Goal: Task Accomplishment & Management: Complete application form

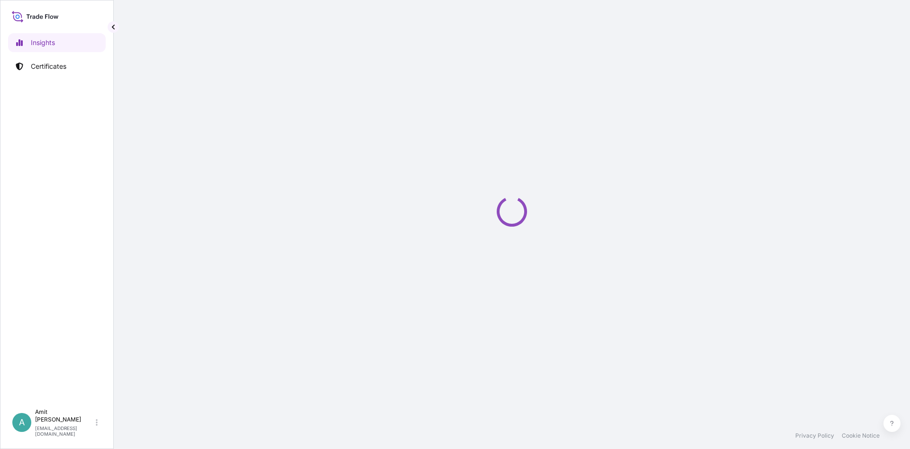
select select "2025"
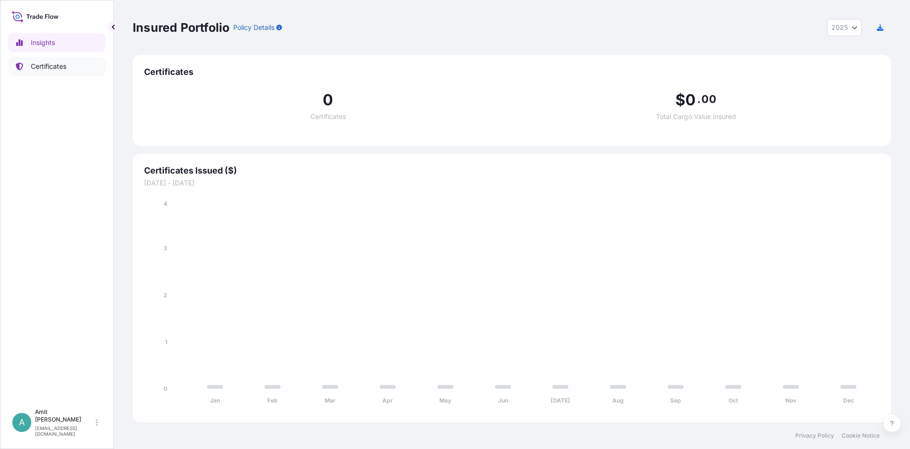
click at [65, 69] on p "Certificates" at bounding box center [49, 66] width 36 height 9
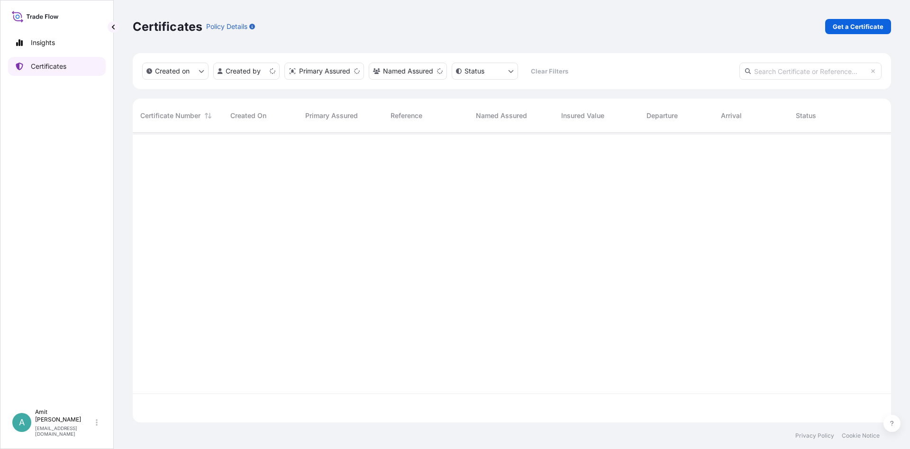
scroll to position [295, 758]
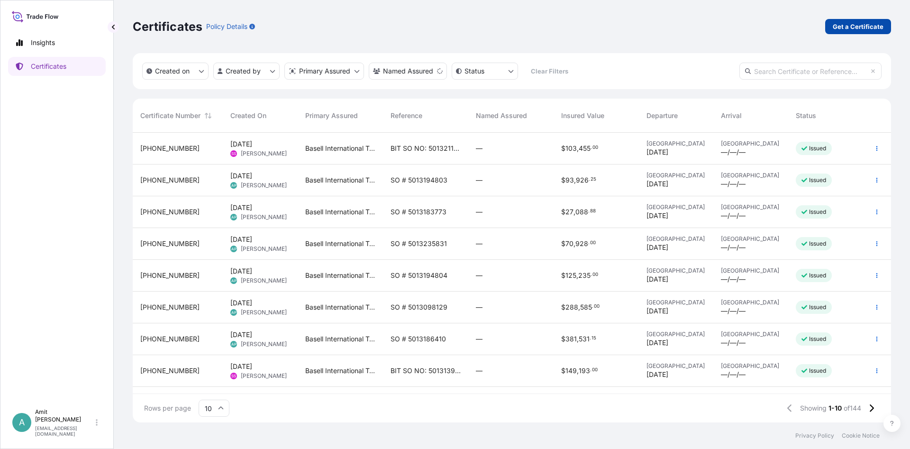
click at [852, 30] on p "Get a Certificate" at bounding box center [858, 26] width 51 height 9
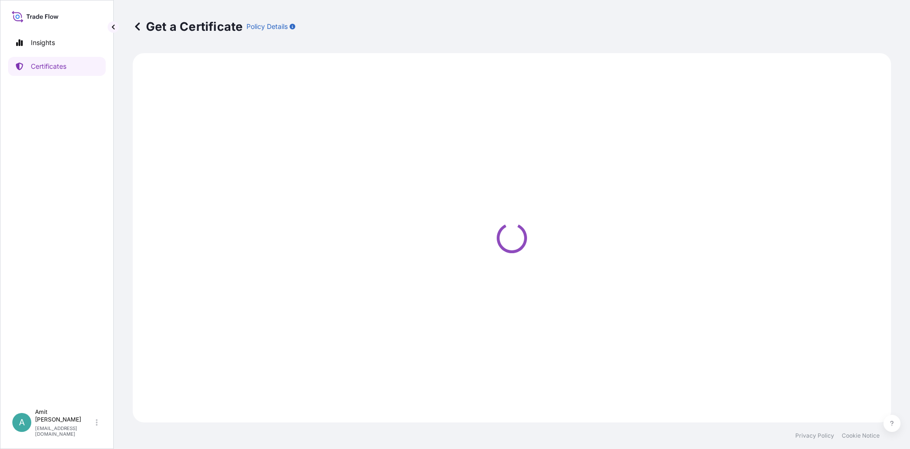
select select "Sea"
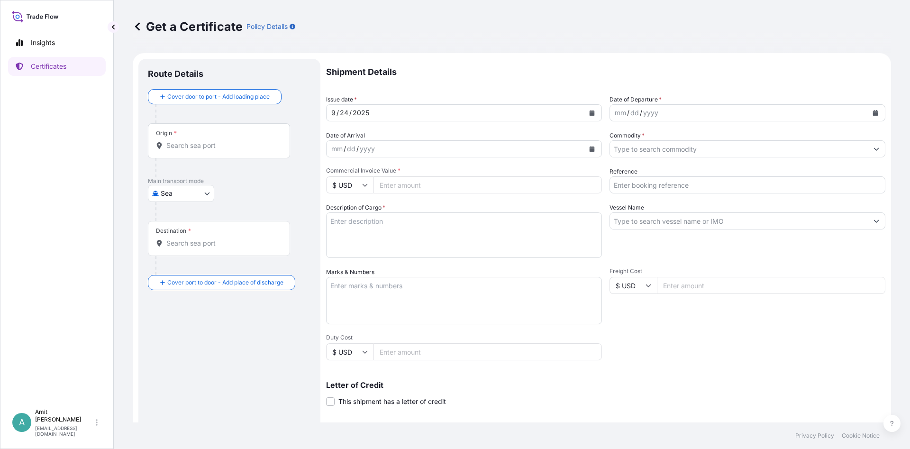
click at [259, 146] on input "Origin *" at bounding box center [222, 145] width 112 height 9
click at [214, 148] on input "Origin * Please select an origin" at bounding box center [222, 145] width 112 height 9
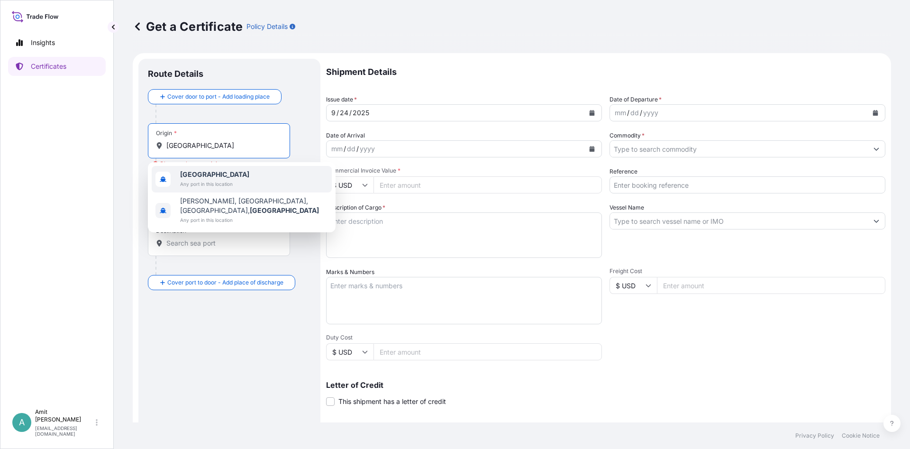
click at [197, 181] on span "Any port in this location" at bounding box center [214, 183] width 69 height 9
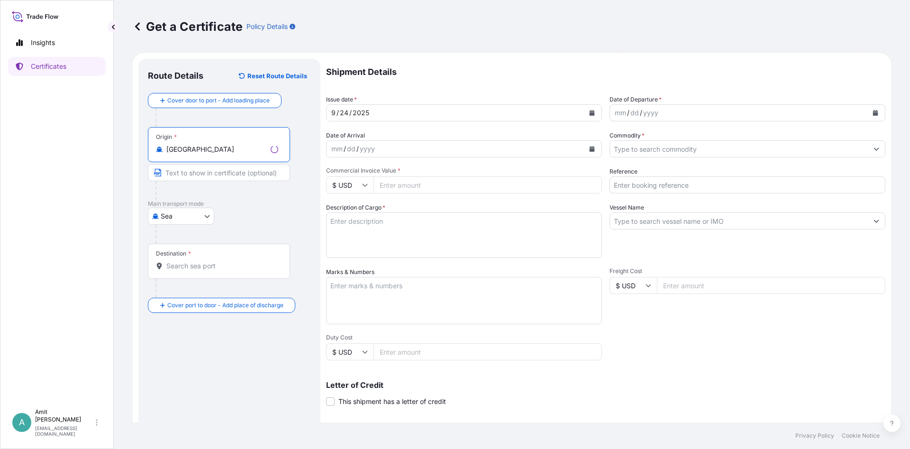
type input "Thailand"
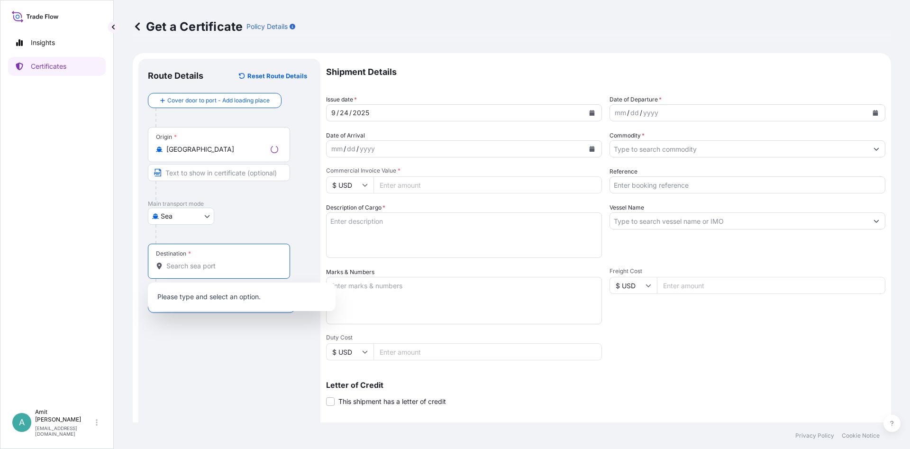
click at [203, 266] on input "Destination *" at bounding box center [222, 265] width 112 height 9
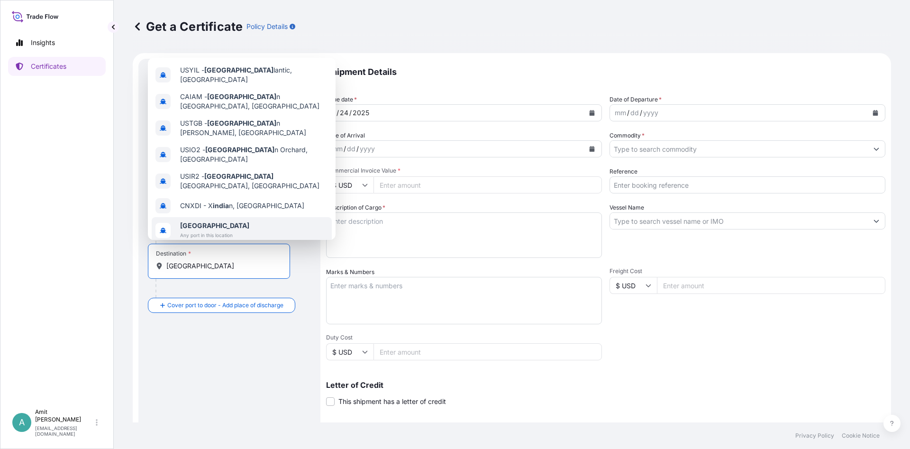
click at [224, 221] on span "India" at bounding box center [214, 225] width 69 height 9
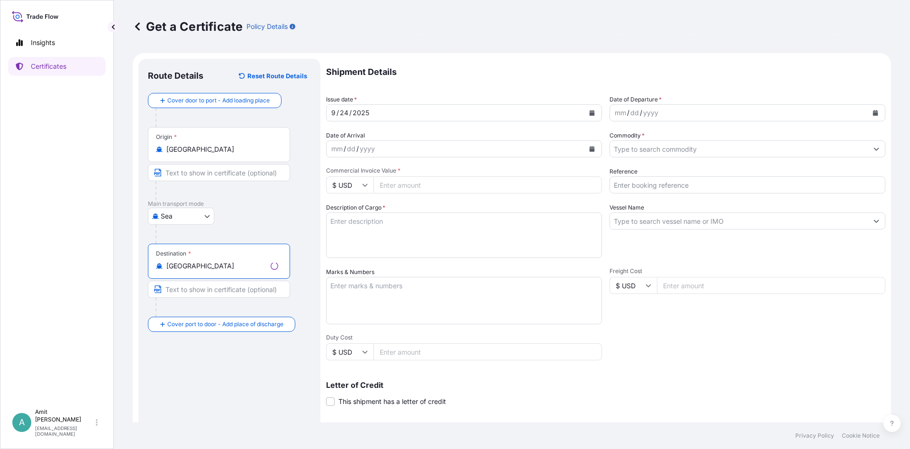
type input "India"
click at [592, 109] on button "Calendar" at bounding box center [591, 112] width 15 height 15
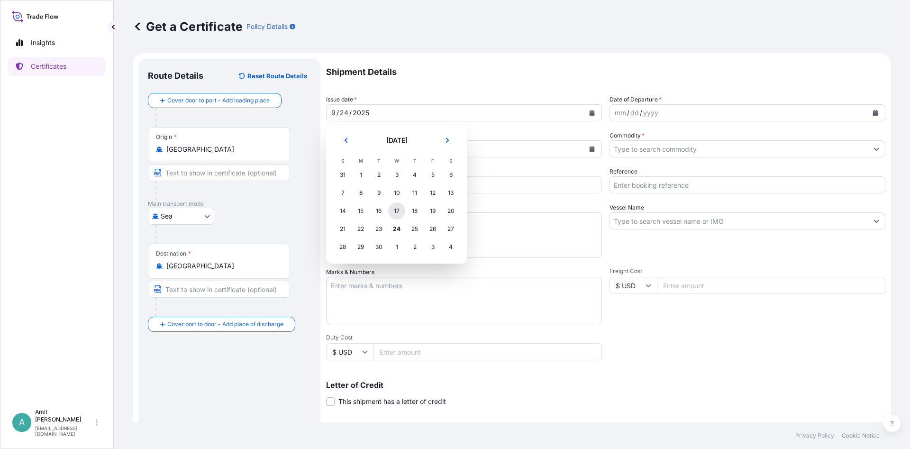
click at [396, 213] on div "17" at bounding box center [396, 210] width 17 height 17
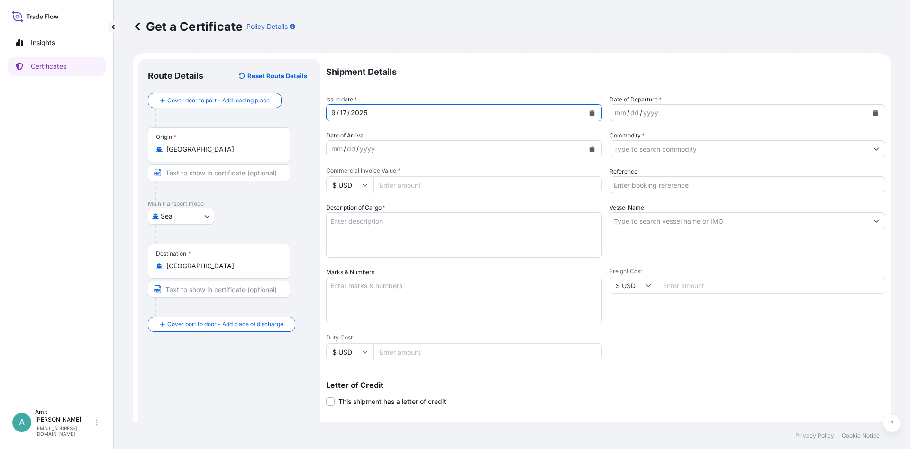
click at [721, 110] on div "mm / dd / yyyy" at bounding box center [739, 112] width 258 height 17
click at [879, 112] on button "Calendar" at bounding box center [875, 112] width 15 height 15
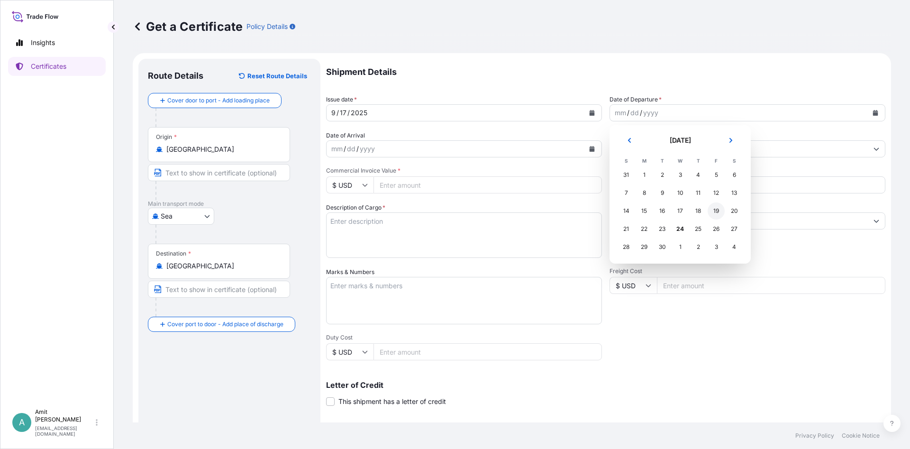
click at [714, 209] on div "19" at bounding box center [716, 210] width 17 height 17
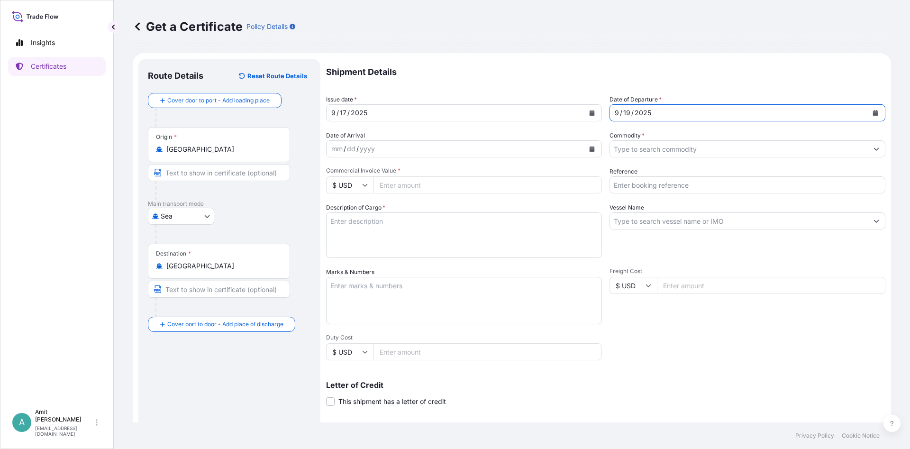
click at [674, 147] on input "Commodity *" at bounding box center [739, 148] width 258 height 17
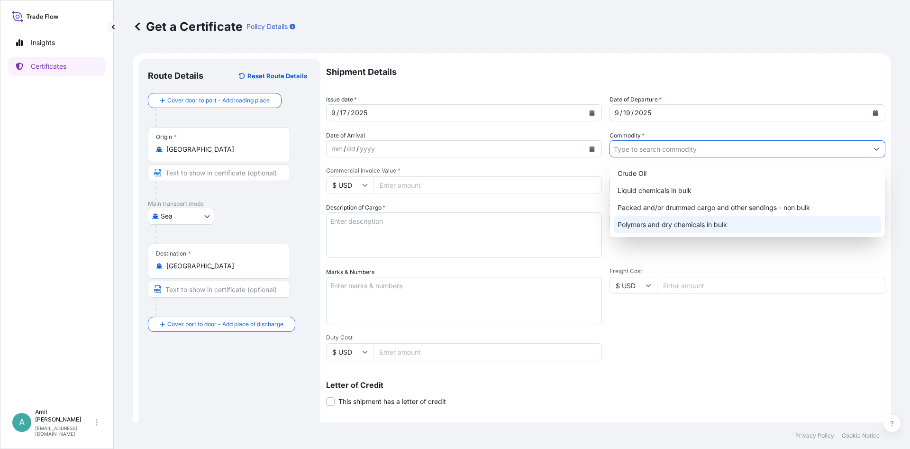
click at [655, 225] on div "Polymers and dry chemicals in bulk" at bounding box center [747, 224] width 267 height 17
type input "Polymers and dry chemicals in bulk"
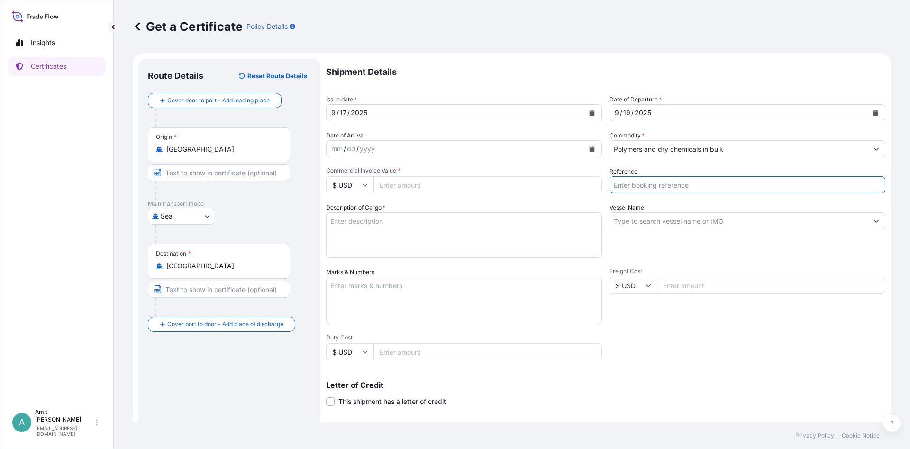
click at [667, 183] on input "Reference" at bounding box center [747, 184] width 276 height 17
click at [715, 194] on div "Shipment Details Issue date * 9 / 17 / 2025 Date of Departure * 9 / 19 / 2025 D…" at bounding box center [605, 285] width 559 height 452
click at [717, 191] on input "SO #" at bounding box center [747, 184] width 276 height 17
paste input "5013235832"
type input "SO # 5013235832"
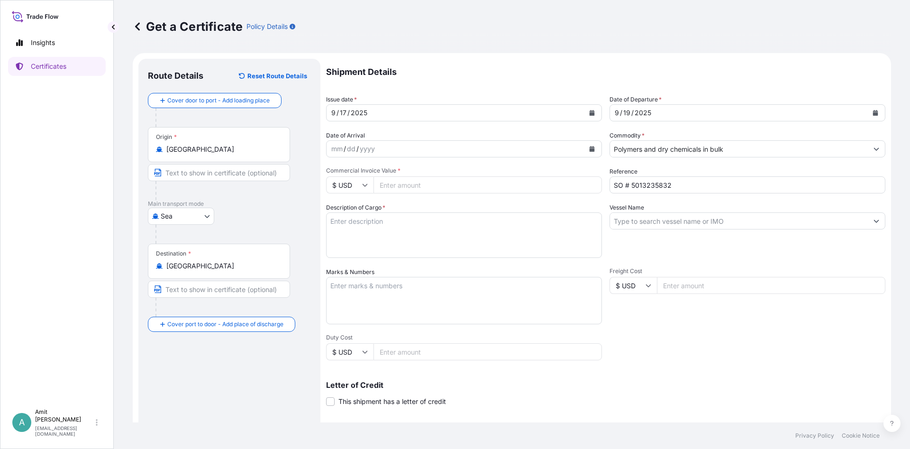
click at [442, 176] on div "Commercial Invoice Value * $ USD" at bounding box center [464, 180] width 276 height 27
click at [442, 183] on input "Commercial Invoice Value *" at bounding box center [487, 184] width 228 height 17
type input "64480"
click at [643, 219] on input "Vessel Name" at bounding box center [739, 220] width 258 height 17
click at [748, 226] on input "Vessel Name" at bounding box center [739, 220] width 258 height 17
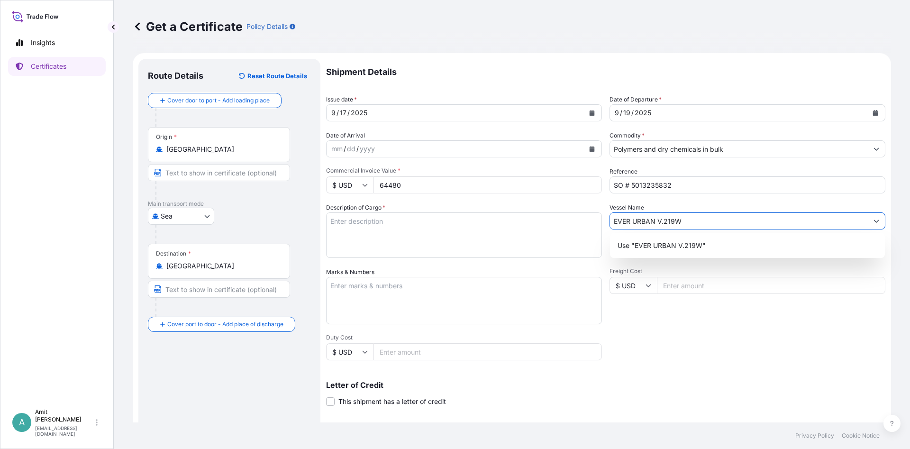
click at [655, 220] on input "EVER URBAN V.219W" at bounding box center [739, 220] width 258 height 17
type input "EVER URBAN, V.219W"
click at [625, 74] on p "Shipment Details" at bounding box center [605, 72] width 559 height 27
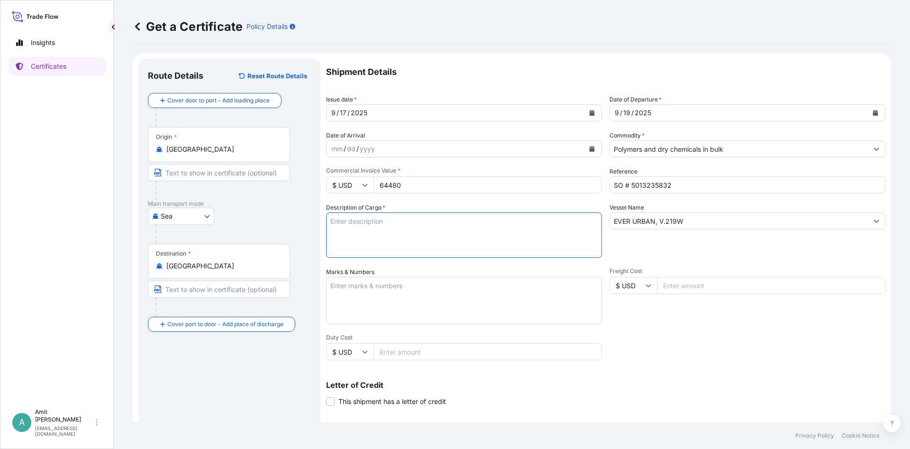
click at [455, 233] on textarea "Description of Cargo *" at bounding box center [464, 234] width 276 height 45
paste textarea "POLYPROPYLENE MOPLEN HP600J QTY"
click at [610, 222] on input "EVER URBAN, V.219W" at bounding box center [739, 220] width 258 height 17
click at [559, 224] on textarea "52.000 MTS OF POLYPROPYLENE MOPLEN HP600J QTY" at bounding box center [464, 234] width 276 height 45
paste textarea "AS PER PURCHASE AND SALE CONTRACT NO."
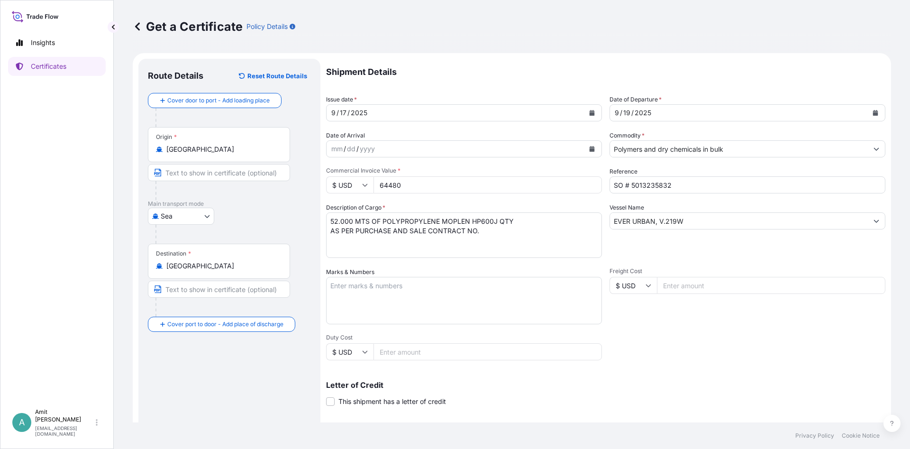
click at [518, 224] on textarea "52.000 MTS OF POLYPROPYLENE MOPLEN HP600J QTY AS PER PURCHASE AND SALE CONTRACT…" at bounding box center [464, 234] width 276 height 45
click at [513, 233] on textarea "52.000 MTS OF POLYPROPYLENE MOPLEN HP600J QTY AS PER PURCHASE AND SALE CONTRACT…" at bounding box center [464, 234] width 276 height 45
paste textarea "5013235832 DATED 18 AUGUST 2025"
type textarea "52.000 MTS OF POLYPROPYLENE MOPLEN HP600J QTY AS PER PURCHASE AND SALE CONTRACT…"
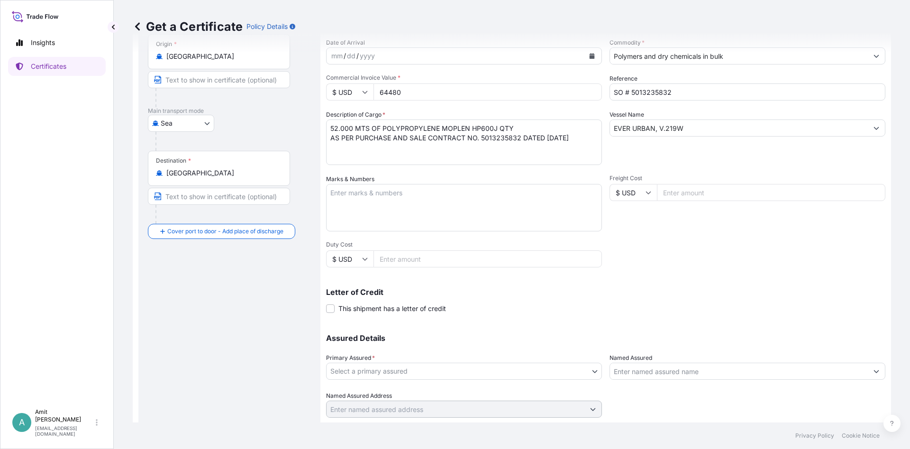
scroll to position [114, 0]
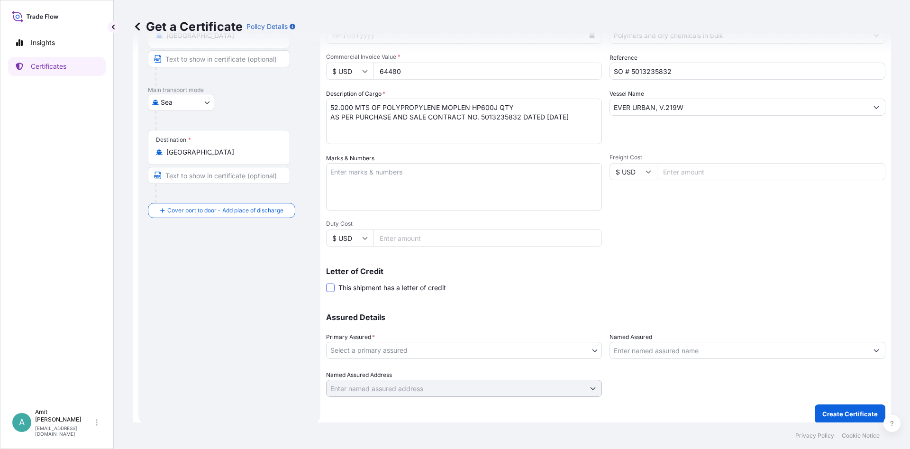
click at [332, 287] on span at bounding box center [330, 287] width 9 height 9
click at [326, 282] on input "This shipment has a letter of credit" at bounding box center [326, 282] width 0 height 0
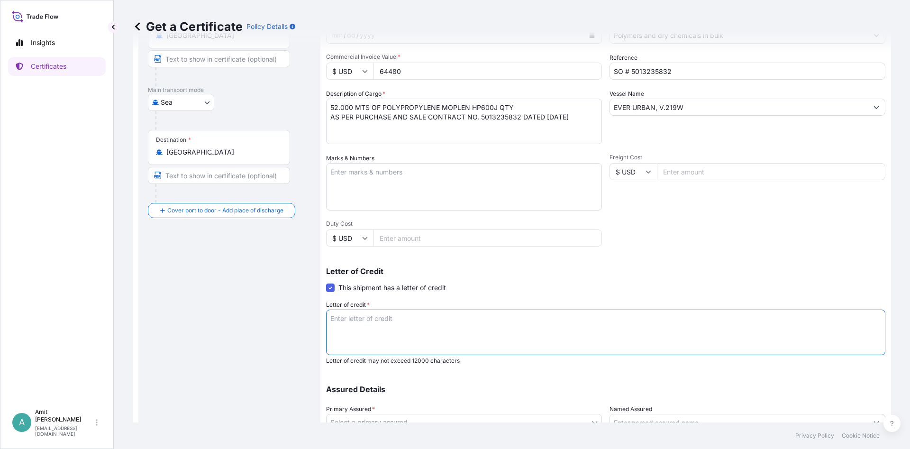
click at [393, 338] on textarea "Letter of credit *" at bounding box center [605, 331] width 559 height 45
paste textarea "MARINE INSURANCE"
click at [492, 330] on textarea "MARINE INSURANCE" at bounding box center [605, 331] width 559 height 45
paste textarea "CERTIFICATE"
click at [592, 323] on textarea "MARINE INSURANCE CERTIFICATE" at bounding box center [605, 331] width 559 height 45
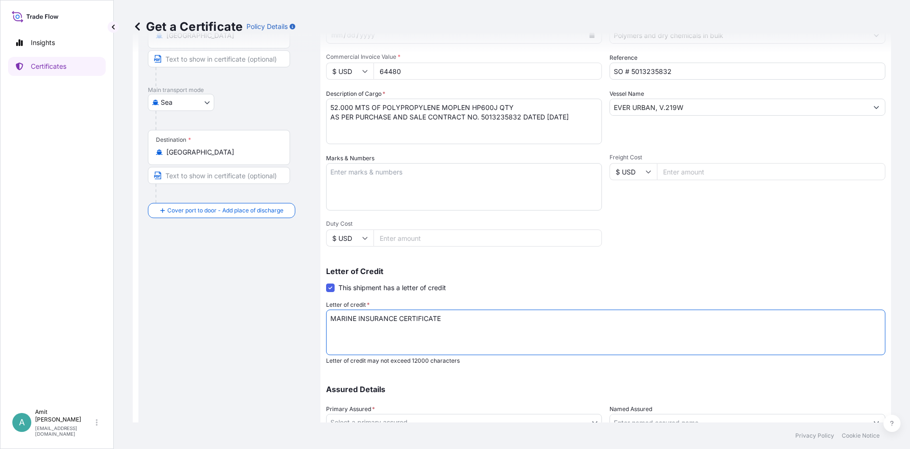
paste textarea "MADE TO ORDER"
click at [591, 319] on textarea "MARINE INSURANCE CERTIFICATE MADE TO ORDER" at bounding box center [605, 331] width 559 height 45
paste textarea "COVERING INSTITUTE CARGO CLAUSE (A), WITH EXTENDED COVER FOR TRANSSHIPMENT RISK…"
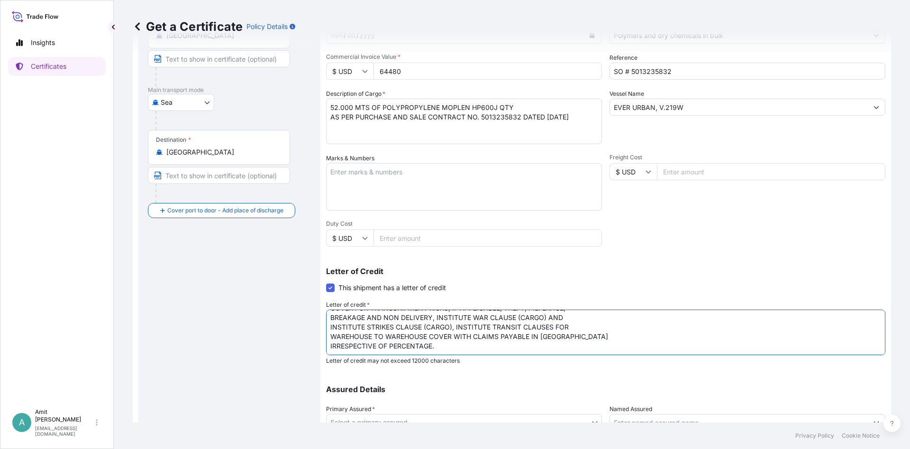
scroll to position [0, 0]
click at [692, 316] on textarea "MARINE INSURANCE CERTIFICATE MADE TO ORDER COVERING INSTITUTE CARGO CLAUSE (A),…" at bounding box center [605, 331] width 559 height 45
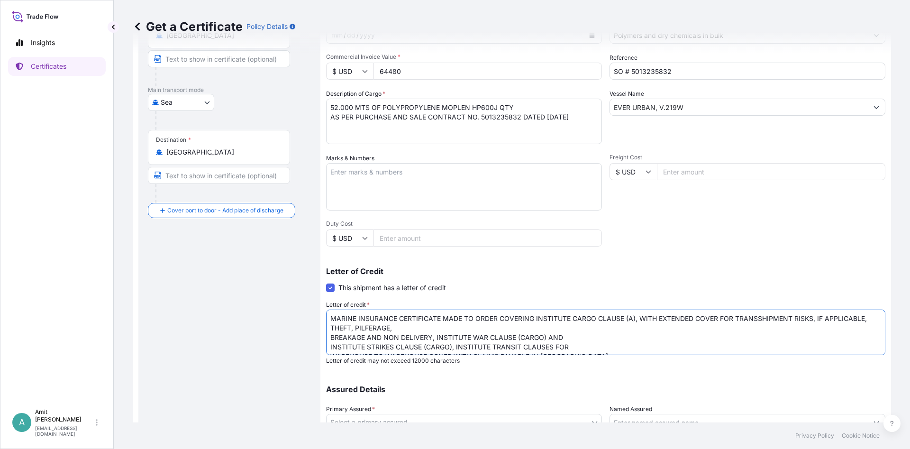
click at [433, 326] on textarea "MARINE INSURANCE CERTIFICATE MADE TO ORDER COVERING INSTITUTE CARGO CLAUSE (A),…" at bounding box center [605, 331] width 559 height 45
click at [631, 327] on textarea "MARINE INSURANCE CERTIFICATE MADE TO ORDER COVERING INSTITUTE CARGO CLAUSE (A),…" at bounding box center [605, 331] width 559 height 45
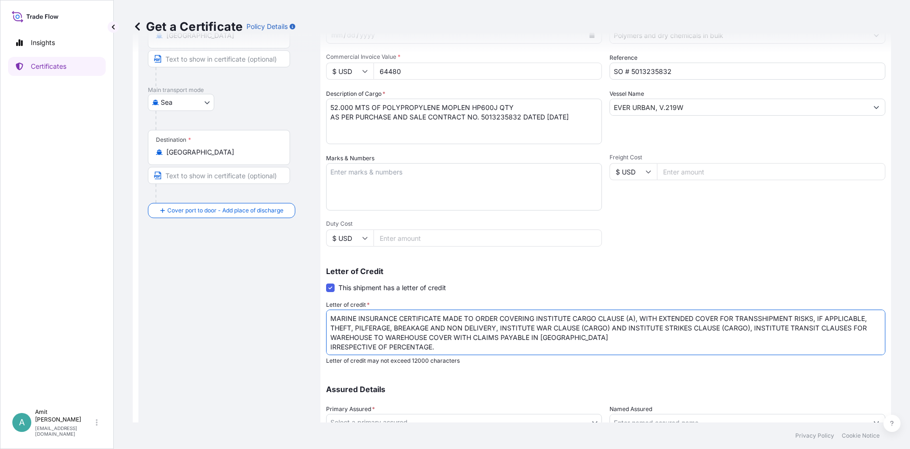
click at [565, 337] on textarea "MARINE INSURANCE CERTIFICATE MADE TO ORDER COVERING INSTITUTE CARGO CLAUSE (A),…" at bounding box center [605, 331] width 559 height 45
click at [675, 336] on textarea "MARINE INSURANCE CERTIFICATE MADE TO ORDER COVERING INSTITUTE CARGO CLAUSE (A),…" at bounding box center [605, 331] width 559 height 45
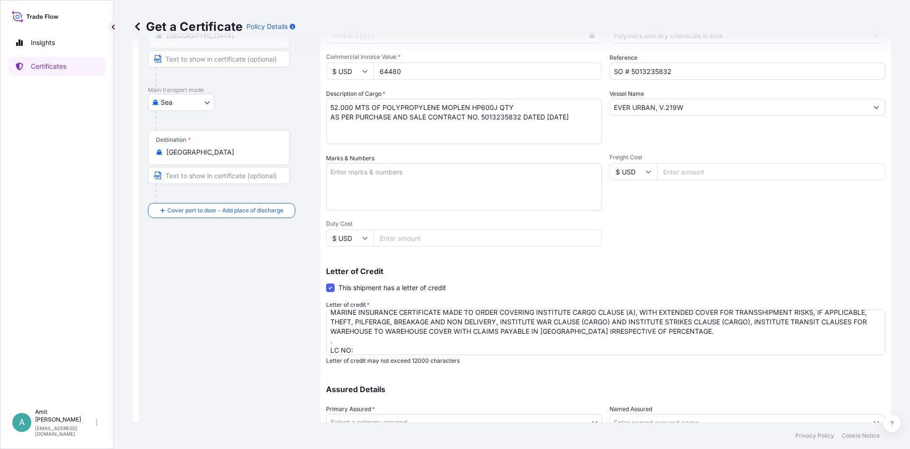
click at [419, 347] on textarea "MARINE INSURANCE CERTIFICATE MADE TO ORDER COVERING INSTITUTE CARGO CLAUSE (A),…" at bounding box center [605, 331] width 559 height 45
paste textarea "0193625IM0B00222"
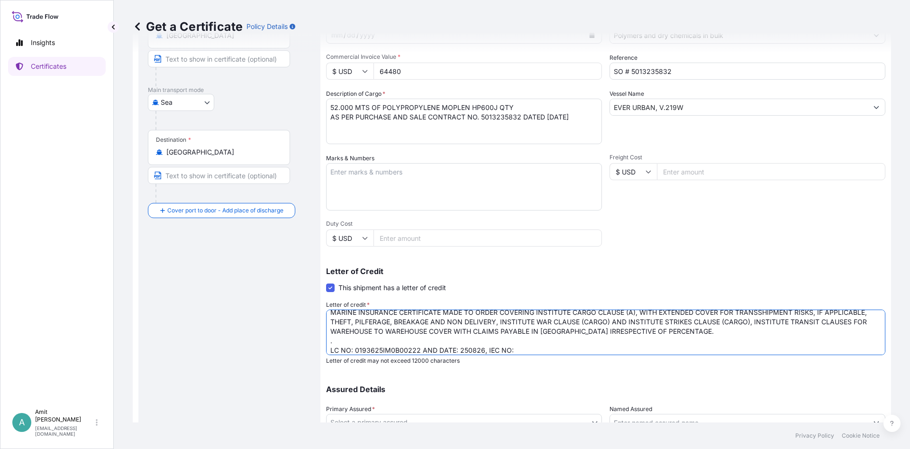
click at [451, 347] on textarea "MARINE INSURANCE CERTIFICATE MADE TO ORDER COVERING INSTITUTE CARGO CLAUSE (A),…" at bounding box center [605, 331] width 559 height 45
drag, startPoint x: 484, startPoint y: 350, endPoint x: 533, endPoint y: 349, distance: 48.4
click at [533, 349] on textarea "MARINE INSURANCE CERTIFICATE MADE TO ORDER COVERING INSTITUTE CARGO CLAUSE (A),…" at bounding box center [605, 331] width 559 height 45
paste textarea "CODE"
click at [524, 349] on textarea "MARINE INSURANCE CERTIFICATE MADE TO ORDER COVERING INSTITUTE CARGO CLAUSE (A),…" at bounding box center [605, 331] width 559 height 45
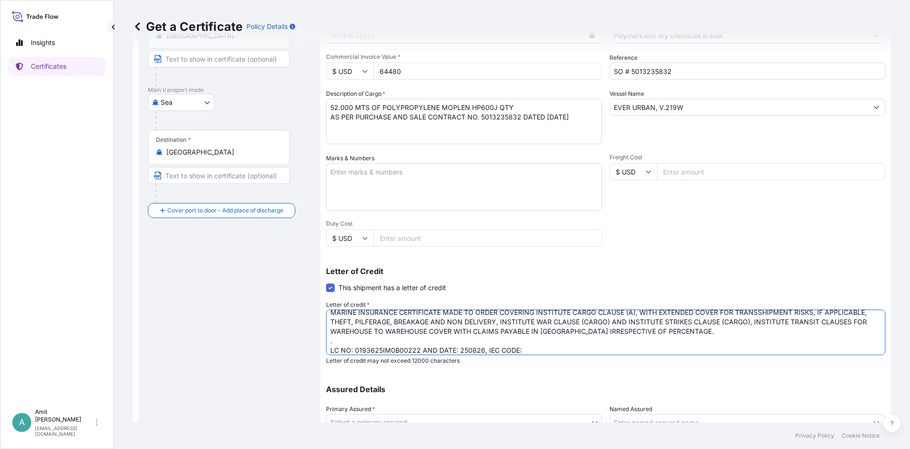
paste textarea "0299014002"
click at [581, 352] on textarea "MARINE INSURANCE CERTIFICATE MADE TO ORDER COVERING INSTITUTE CARGO CLAUSE (A),…" at bounding box center [605, 331] width 559 height 45
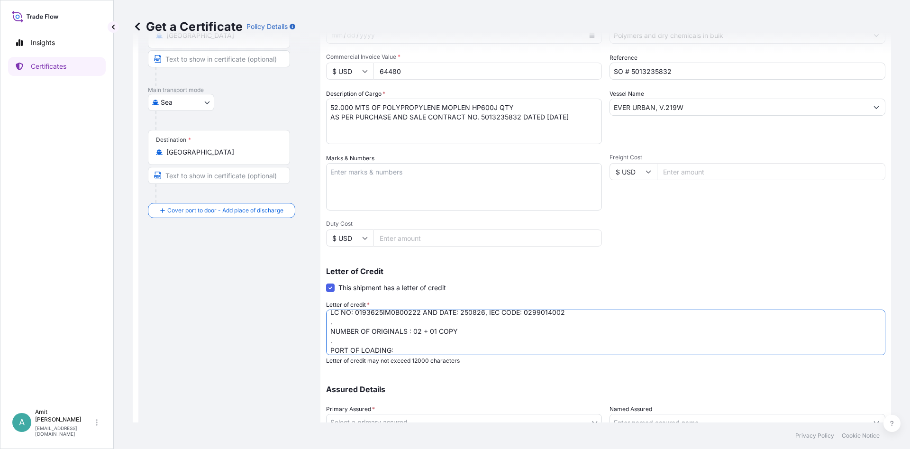
scroll to position [54, 0]
click at [401, 338] on textarea "MARINE INSURANCE CERTIFICATE MADE TO ORDER COVERING INSTITUTE CARGO CLAUSE (A),…" at bounding box center [605, 331] width 559 height 45
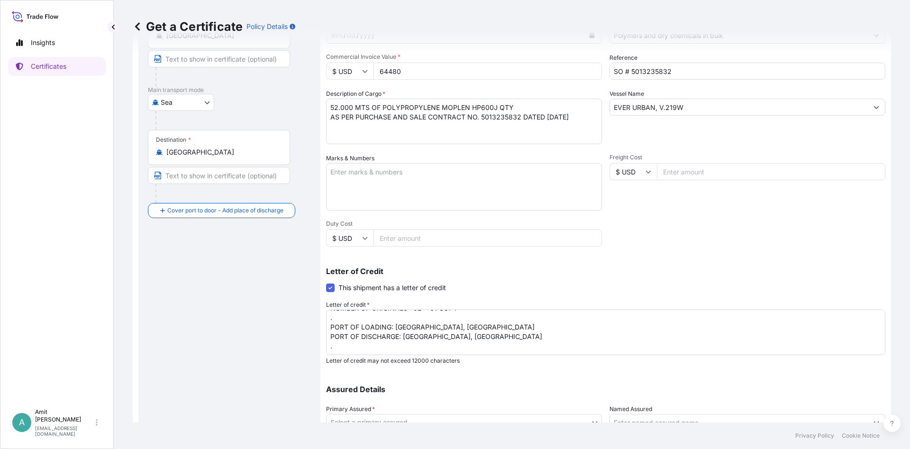
click at [499, 335] on textarea "MARINE INSURANCE CERTIFICATE MADE TO ORDER COVERING INSTITUTE CARGO CLAUSE (A),…" at bounding box center [605, 331] width 559 height 45
drag, startPoint x: 686, startPoint y: 108, endPoint x: 610, endPoint y: 108, distance: 75.4
click at [610, 108] on input "EVER URBAN, V.219W" at bounding box center [739, 107] width 258 height 17
click at [454, 352] on textarea "MARINE INSURANCE CERTIFICATE MADE TO ORDER COVERING INSTITUTE CARGO CLAUSE (A),…" at bounding box center [605, 331] width 559 height 45
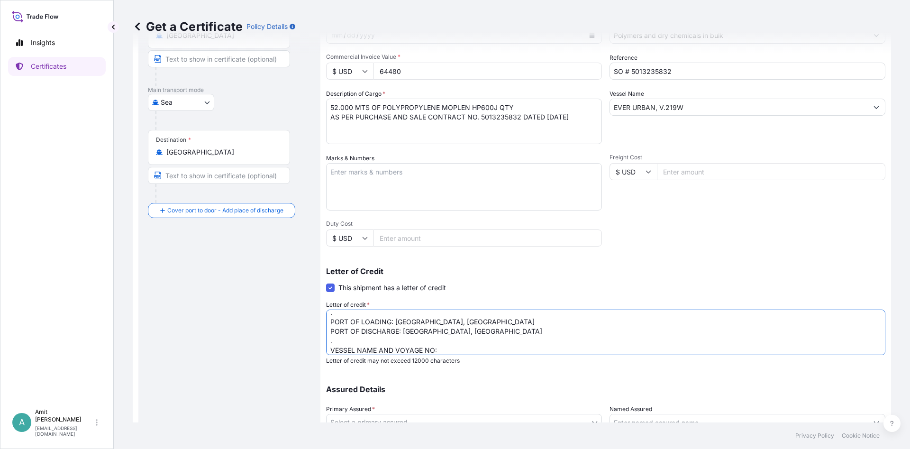
paste textarea "EVER URBAN, V.219W"
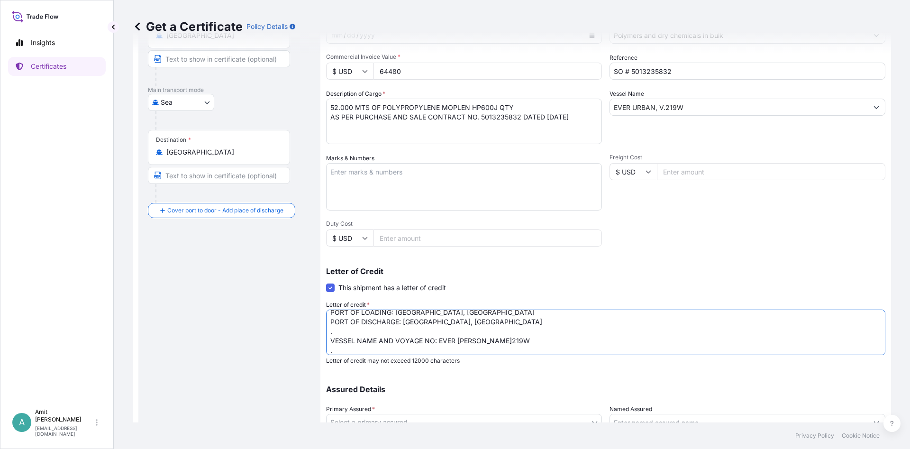
scroll to position [91, 0]
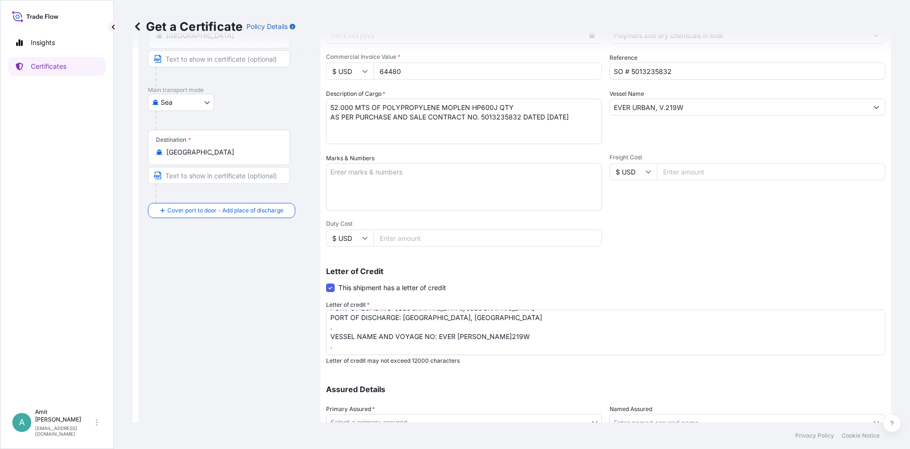
click at [332, 343] on textarea "MARINE INSURANCE CERTIFICATE MADE TO ORDER COVERING INSTITUTE CARGO CLAUSE (A),…" at bounding box center [605, 331] width 559 height 45
click at [336, 346] on textarea "MARINE INSURANCE CERTIFICATE MADE TO ORDER COVERING INSTITUTE CARGO CLAUSE (A),…" at bounding box center [605, 331] width 559 height 45
paste textarea "Insurance cover under this Insurance document is effective from: 15-JULY-2025 .…"
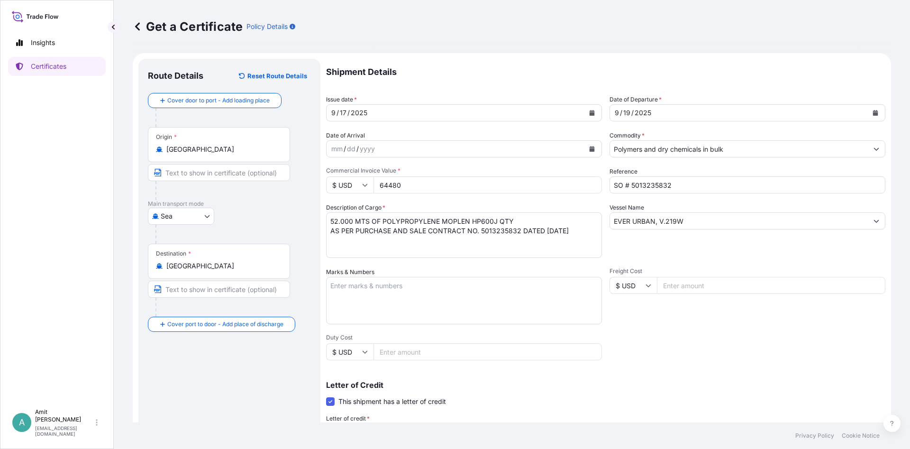
scroll to position [171, 0]
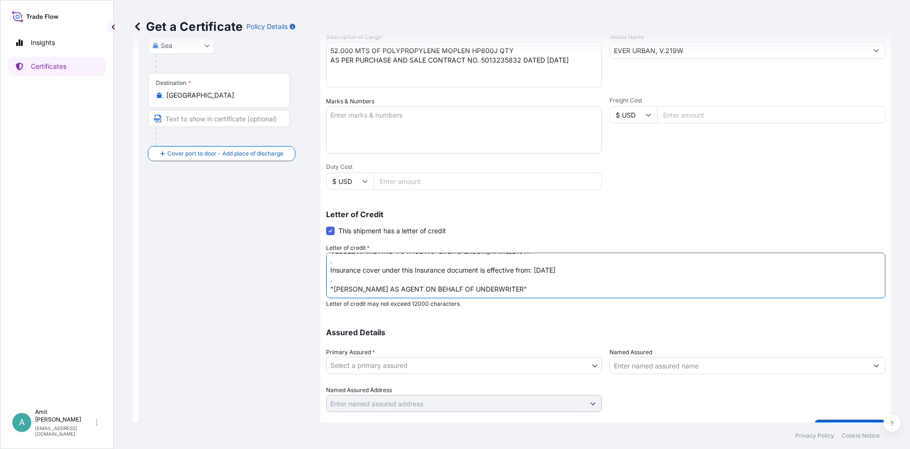
drag, startPoint x: 539, startPoint y: 270, endPoint x: 562, endPoint y: 269, distance: 22.8
click at [562, 269] on textarea "MARINE INSURANCE CERTIFICATE MADE TO ORDER COVERING INSTITUTE CARGO CLAUSE (A),…" at bounding box center [605, 275] width 559 height 45
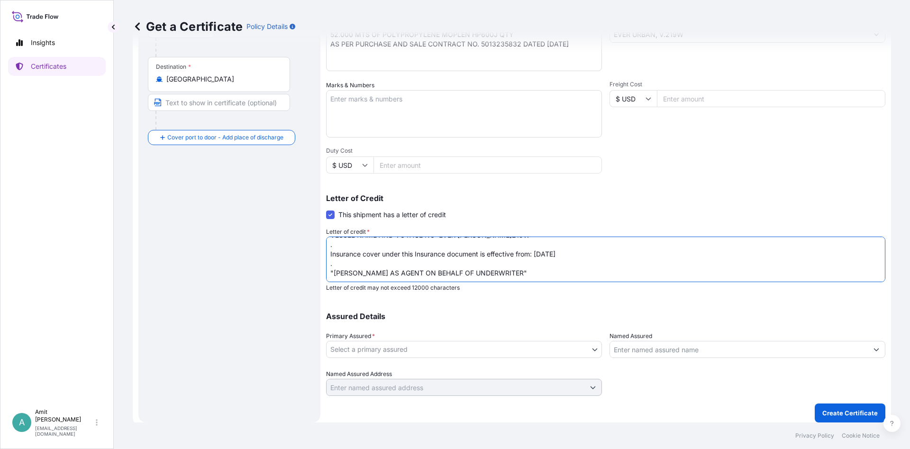
type textarea "MARINE INSURANCE CERTIFICATE MADE TO ORDER COVERING INSTITUTE CARGO CLAUSE (A),…"
click at [488, 346] on body "Insights Certificates A Amit Pingle apingle@tradetechnologies.com Get a Certifi…" at bounding box center [455, 224] width 910 height 449
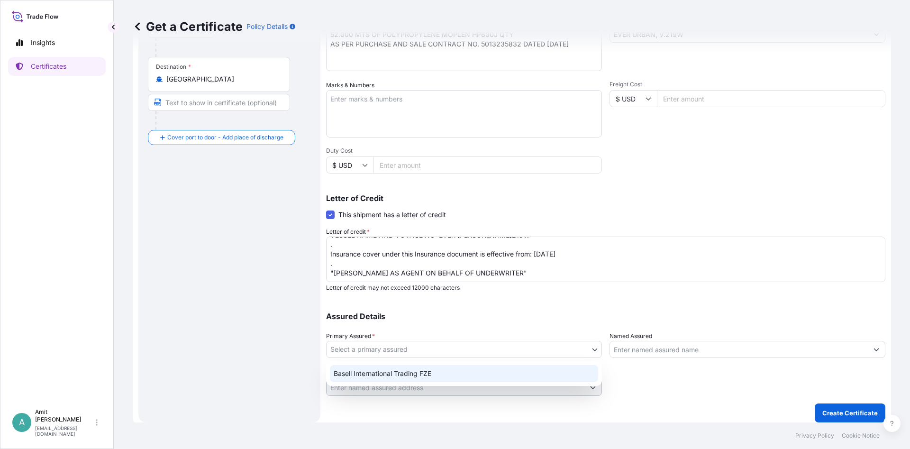
click at [402, 370] on div "Basell International Trading FZE" at bounding box center [464, 373] width 268 height 17
select select "32039"
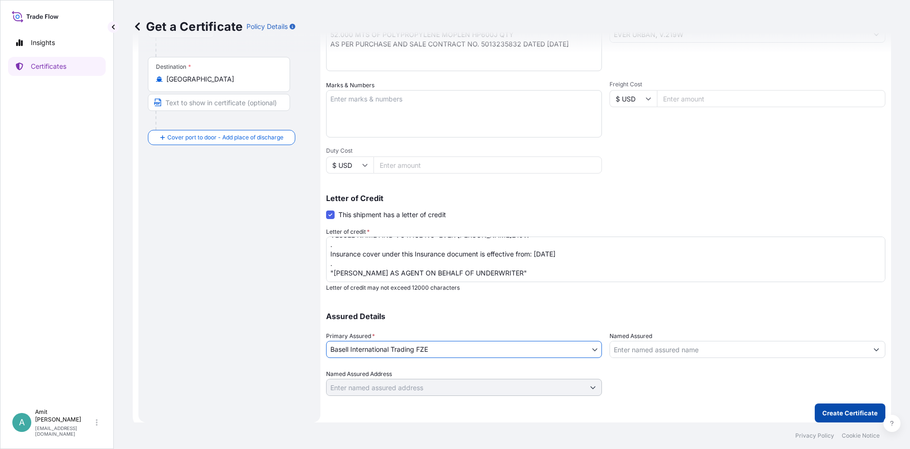
click at [844, 410] on p "Create Certificate" at bounding box center [849, 412] width 55 height 9
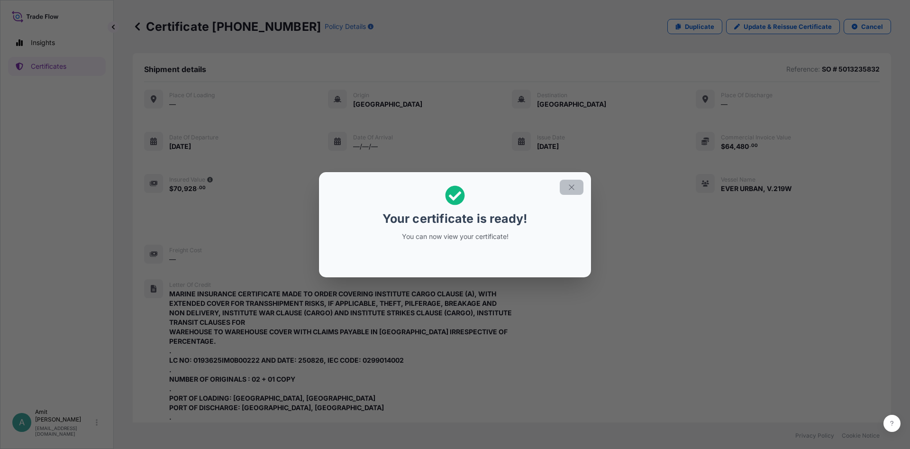
click at [573, 187] on icon "button" at bounding box center [571, 187] width 9 height 9
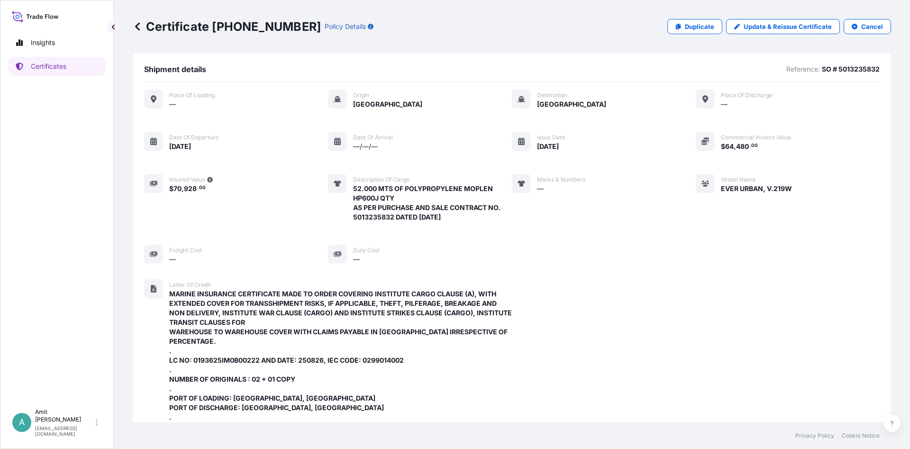
scroll to position [325, 0]
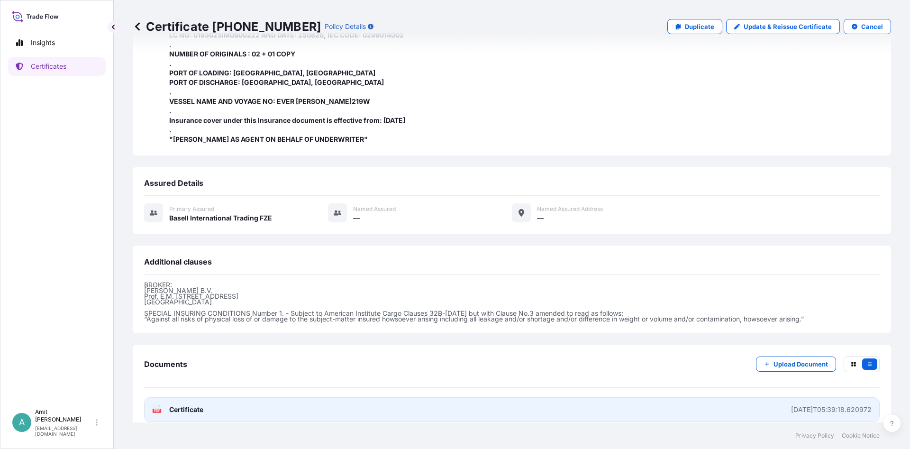
click at [188, 405] on span "Certificate" at bounding box center [186, 409] width 34 height 9
